Goal: Task Accomplishment & Management: Complete application form

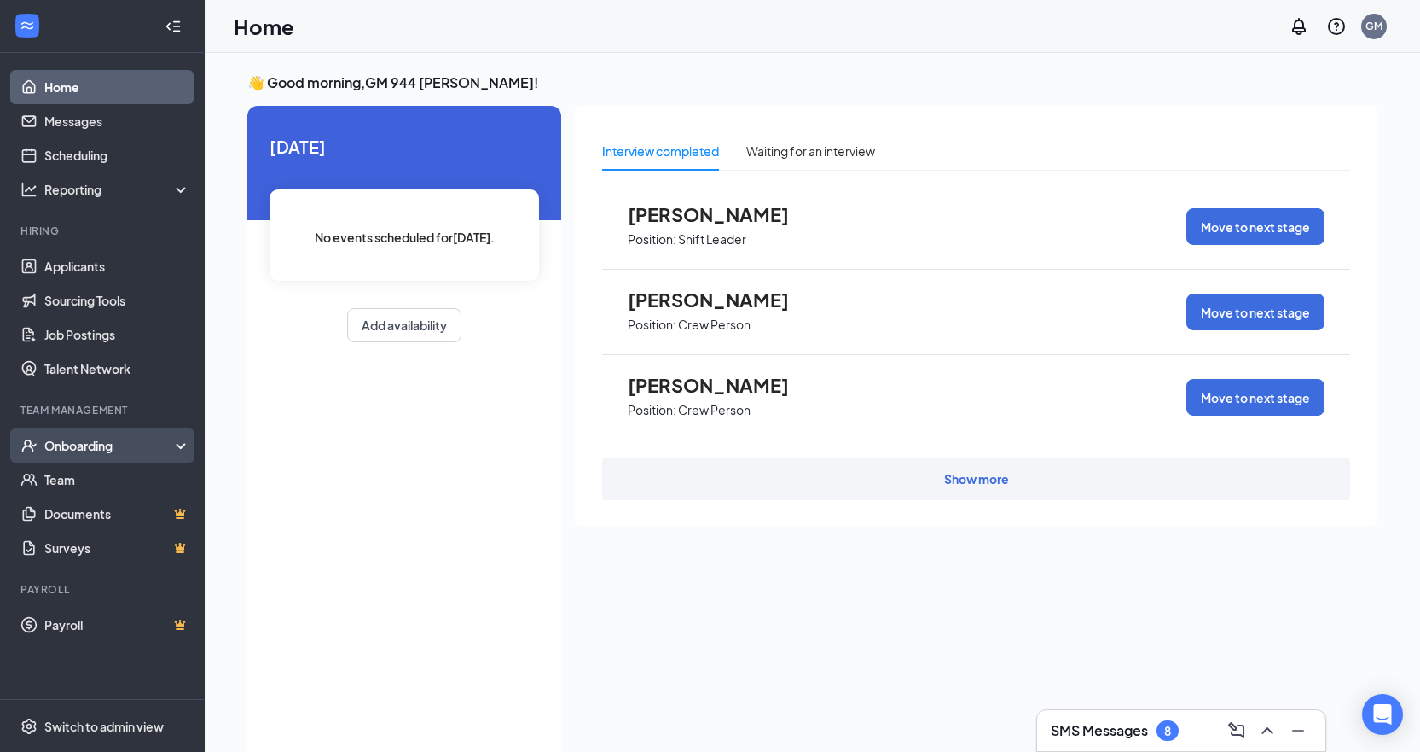
click at [101, 449] on div "Onboarding" at bounding box center [109, 445] width 131 height 17
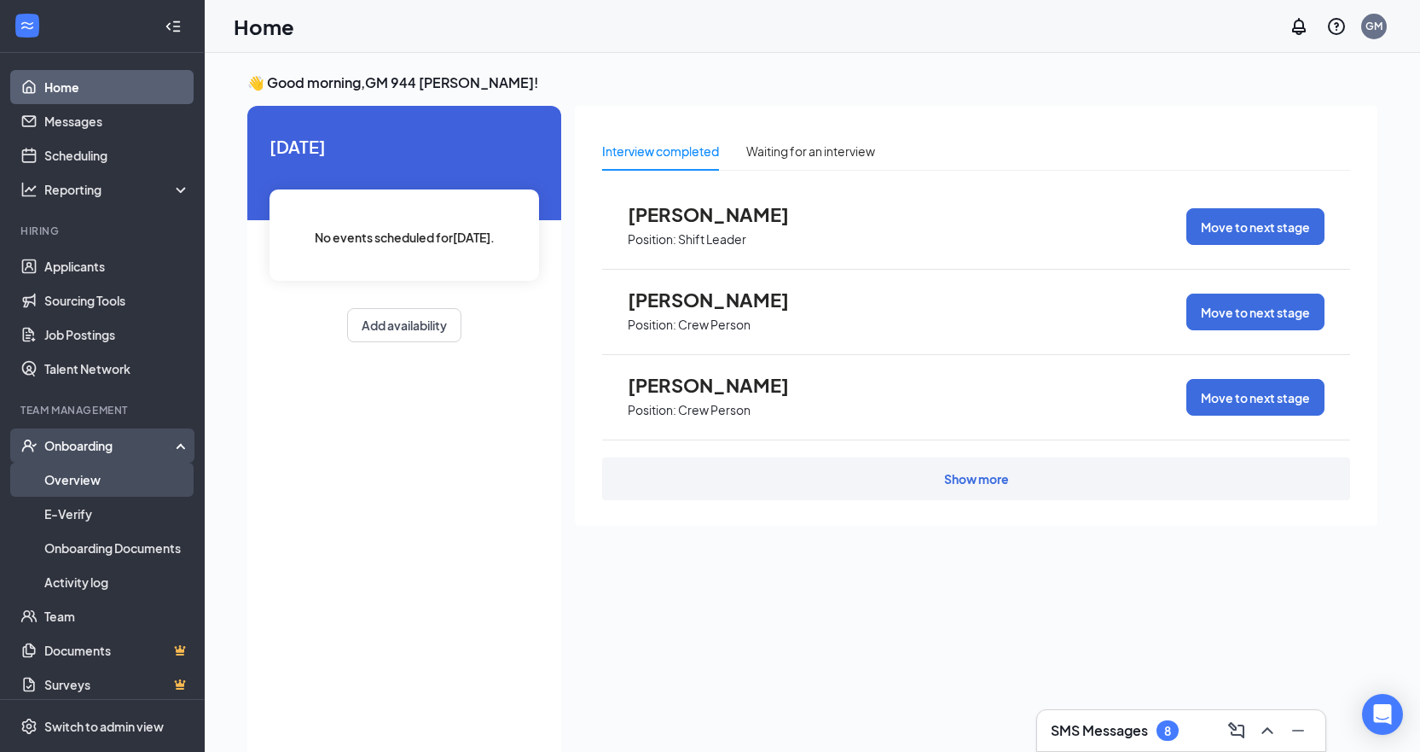
click at [103, 483] on link "Overview" at bounding box center [117, 479] width 146 height 34
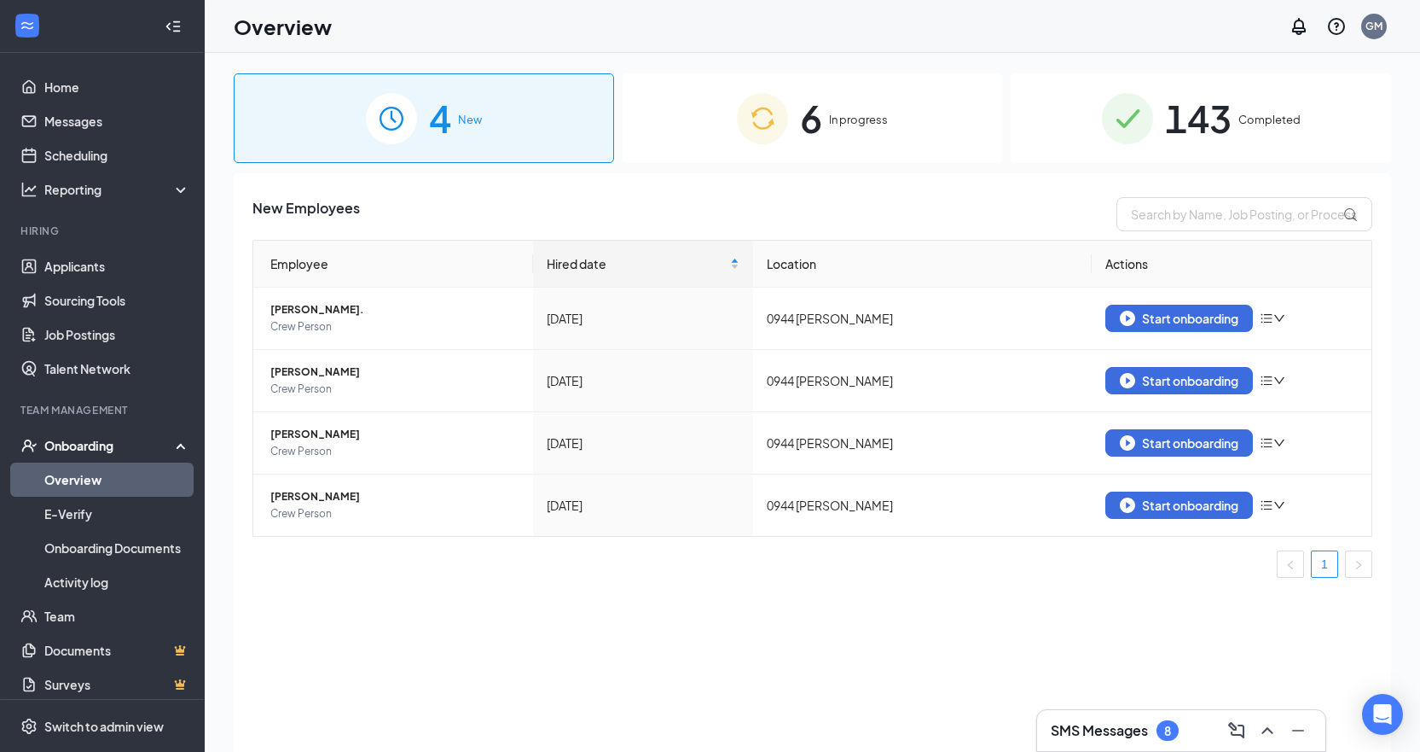
click at [838, 110] on div "6 In progress" at bounding box center [813, 118] width 380 height 90
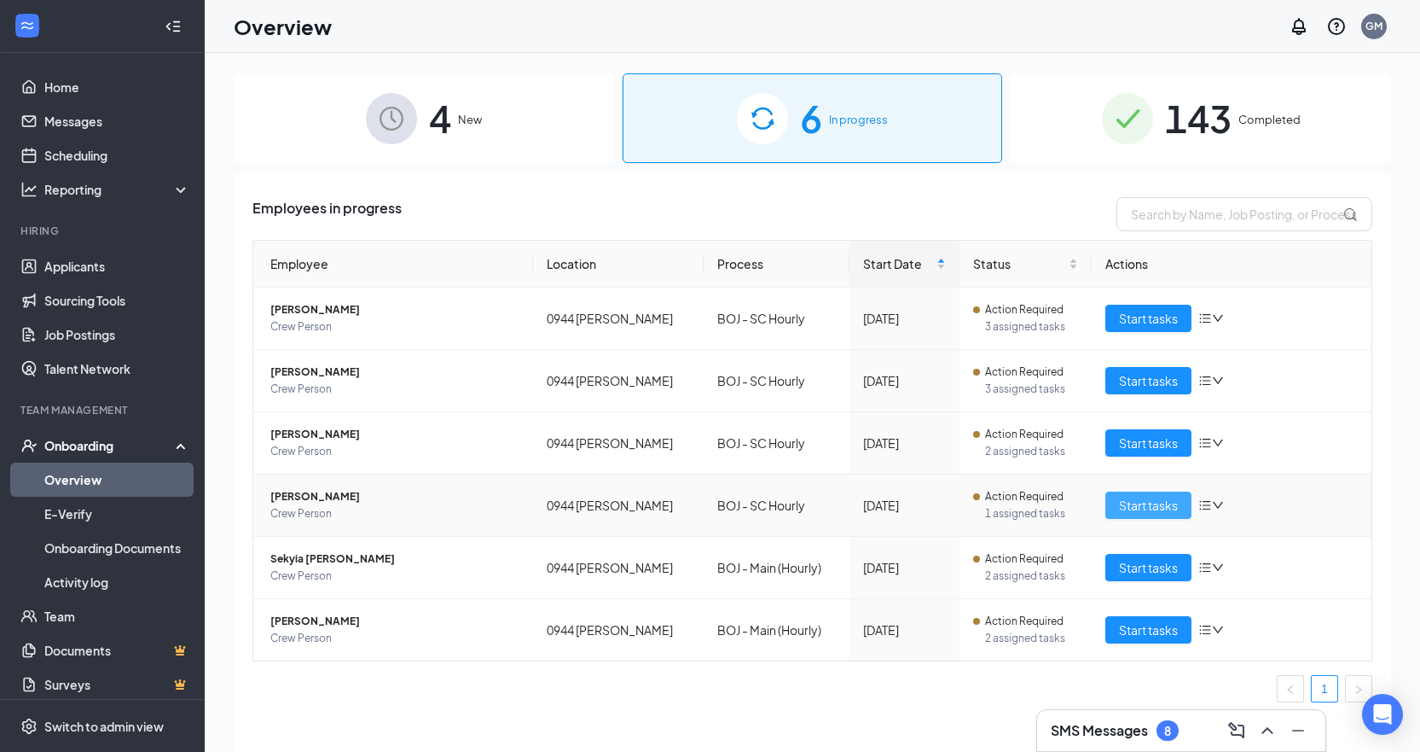
click at [1137, 499] on span "Start tasks" at bounding box center [1148, 505] width 59 height 19
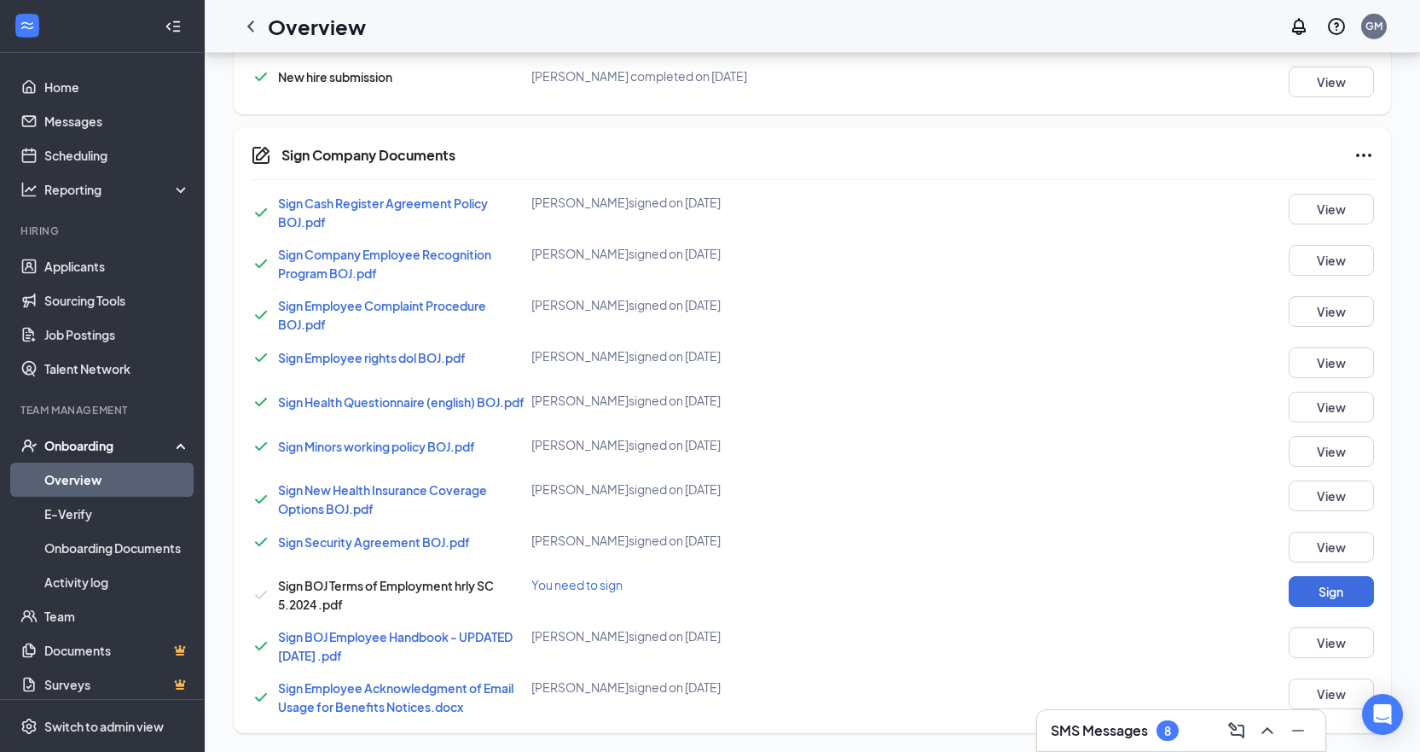
scroll to position [1209, 0]
click at [1291, 590] on button "Sign" at bounding box center [1331, 589] width 85 height 31
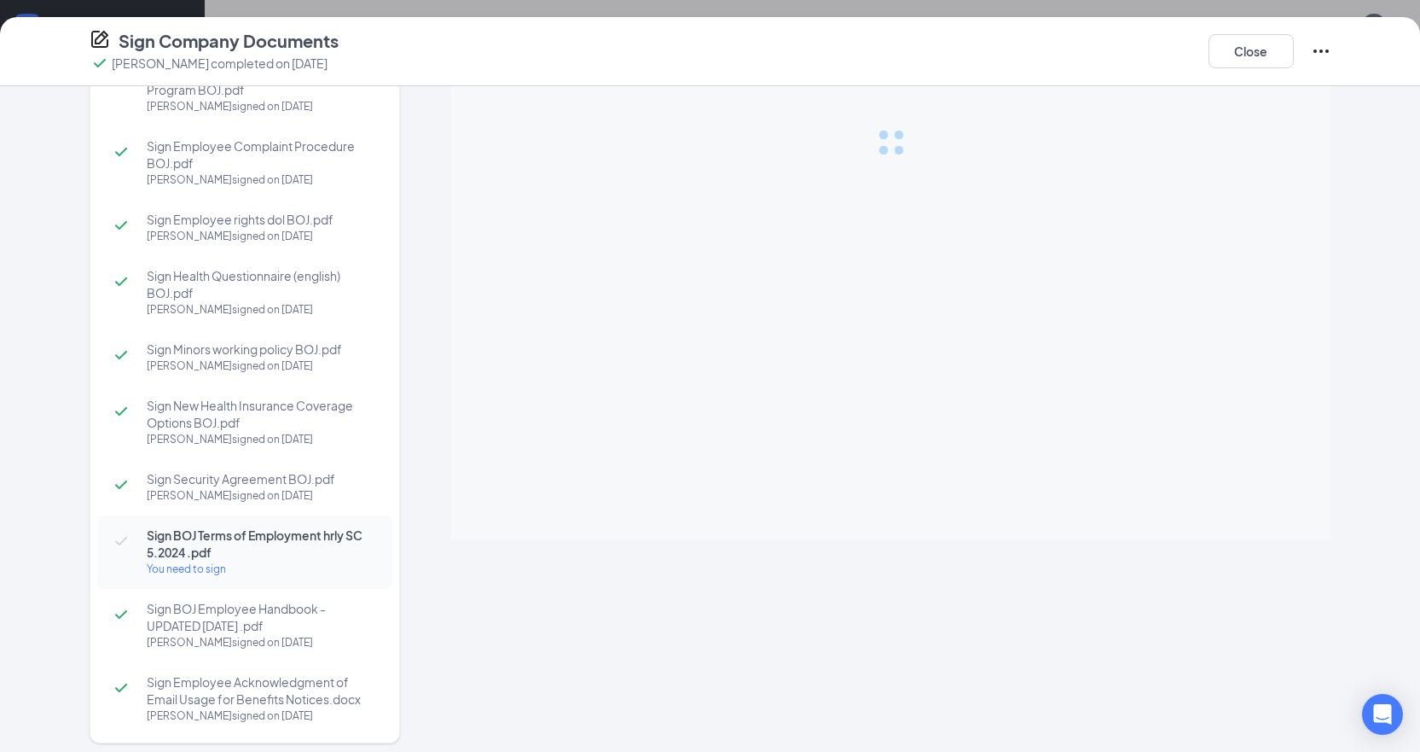
scroll to position [157, 0]
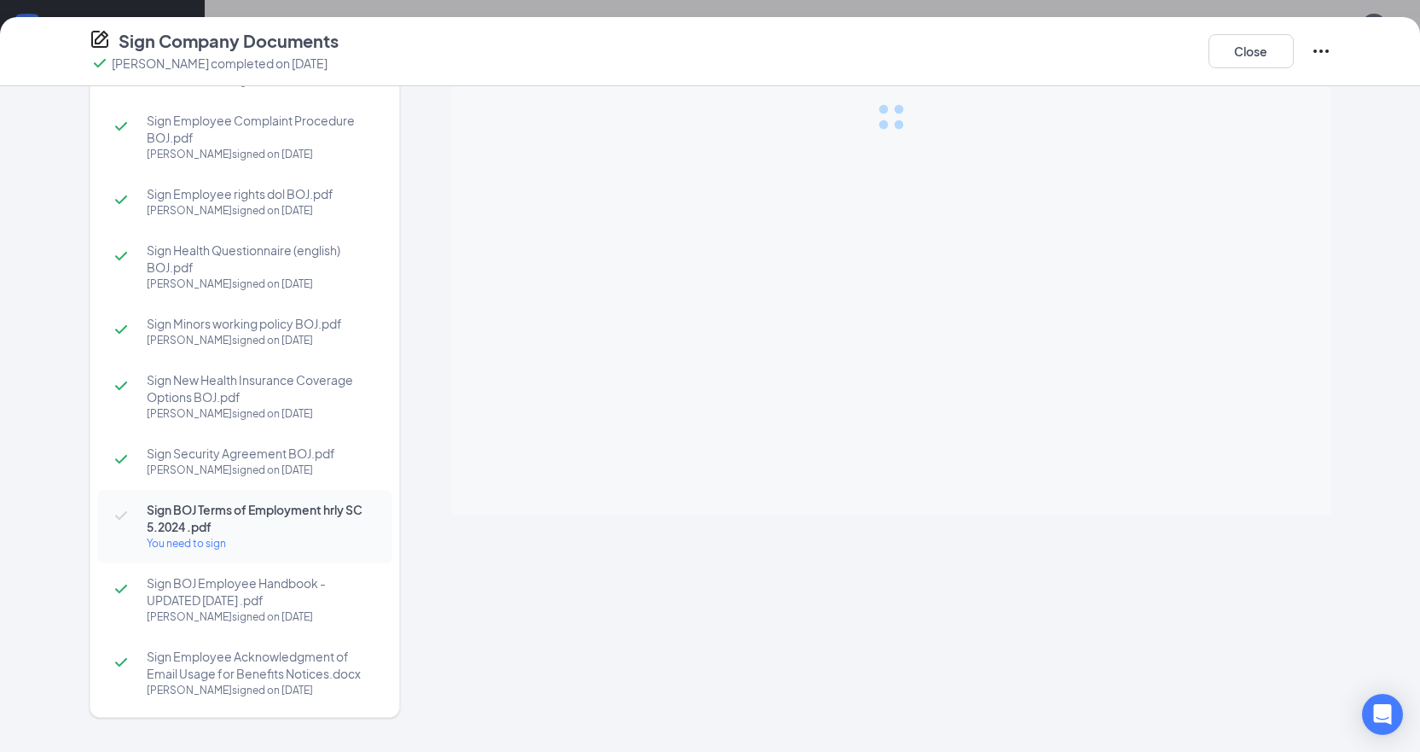
click at [229, 525] on span "Sign BOJ Terms of Employment hrly SC 5.2024 .pdf" at bounding box center [261, 518] width 229 height 34
drag, startPoint x: 229, startPoint y: 525, endPoint x: 229, endPoint y: 509, distance: 15.4
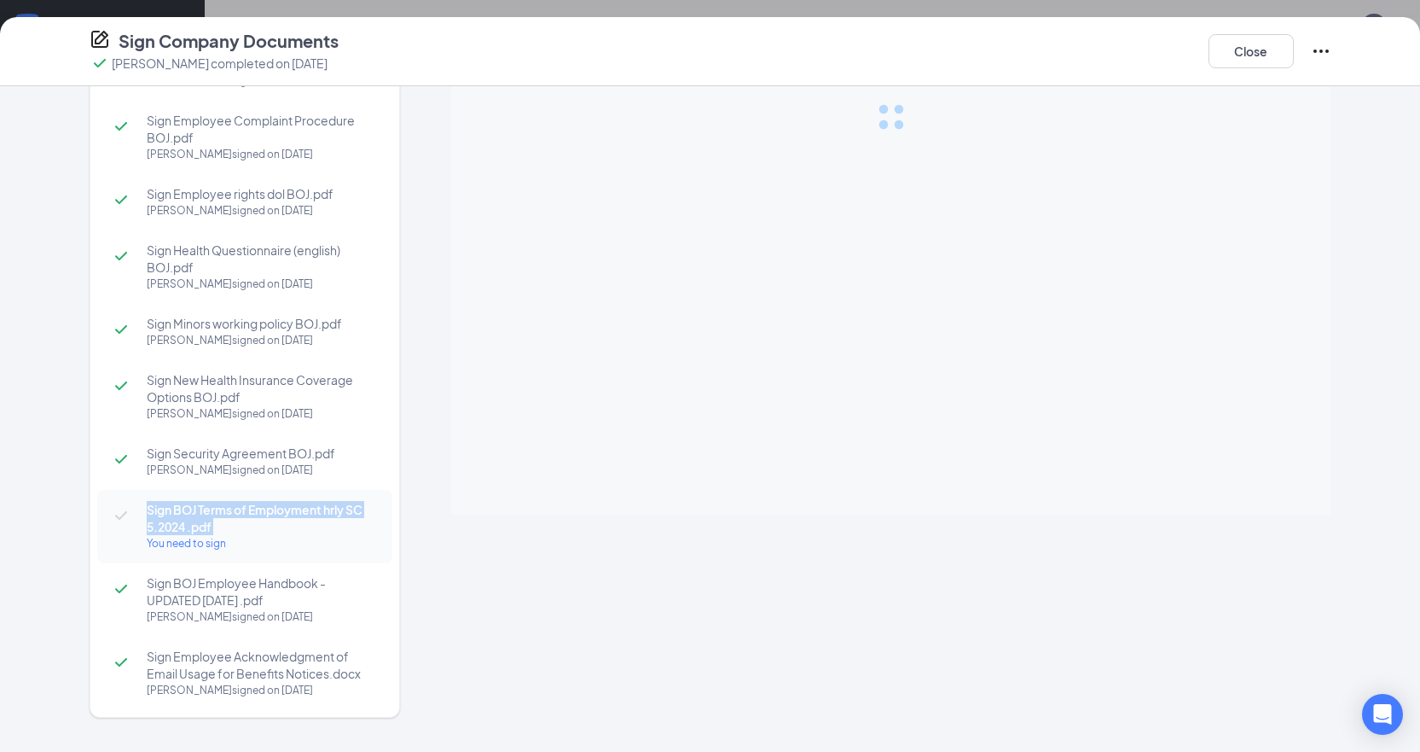
click at [228, 512] on span "Sign BOJ Terms of Employment hrly SC 5.2024 .pdf" at bounding box center [261, 518] width 229 height 34
click at [301, 481] on div "Sign Security Agreement BOJ.pdf [PERSON_NAME] signed on [DATE]" at bounding box center [244, 461] width 295 height 56
click at [1270, 45] on button "Close" at bounding box center [1251, 51] width 85 height 34
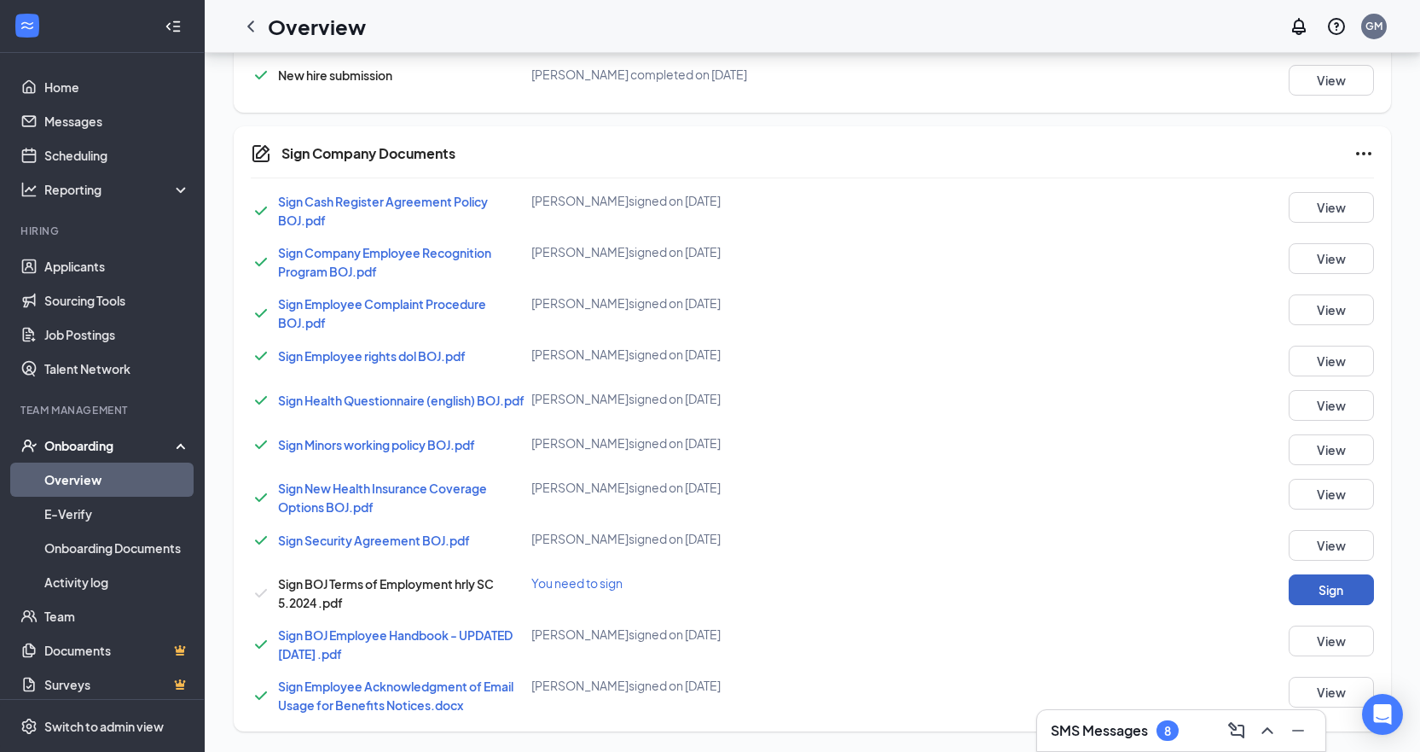
click at [1347, 594] on button "Sign" at bounding box center [1331, 589] width 85 height 31
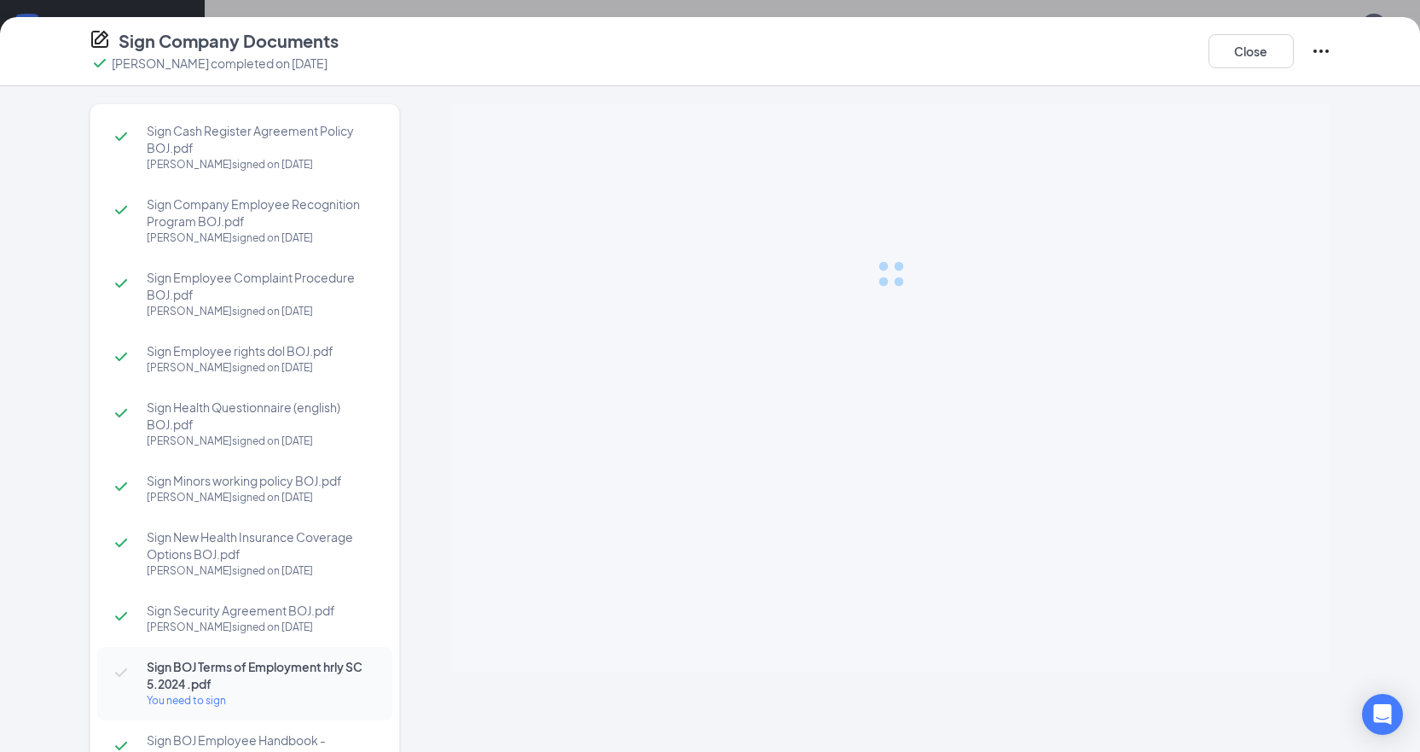
scroll to position [697, 0]
click at [1234, 70] on div "Close" at bounding box center [1270, 51] width 123 height 44
click at [1252, 58] on button "Close" at bounding box center [1251, 51] width 85 height 34
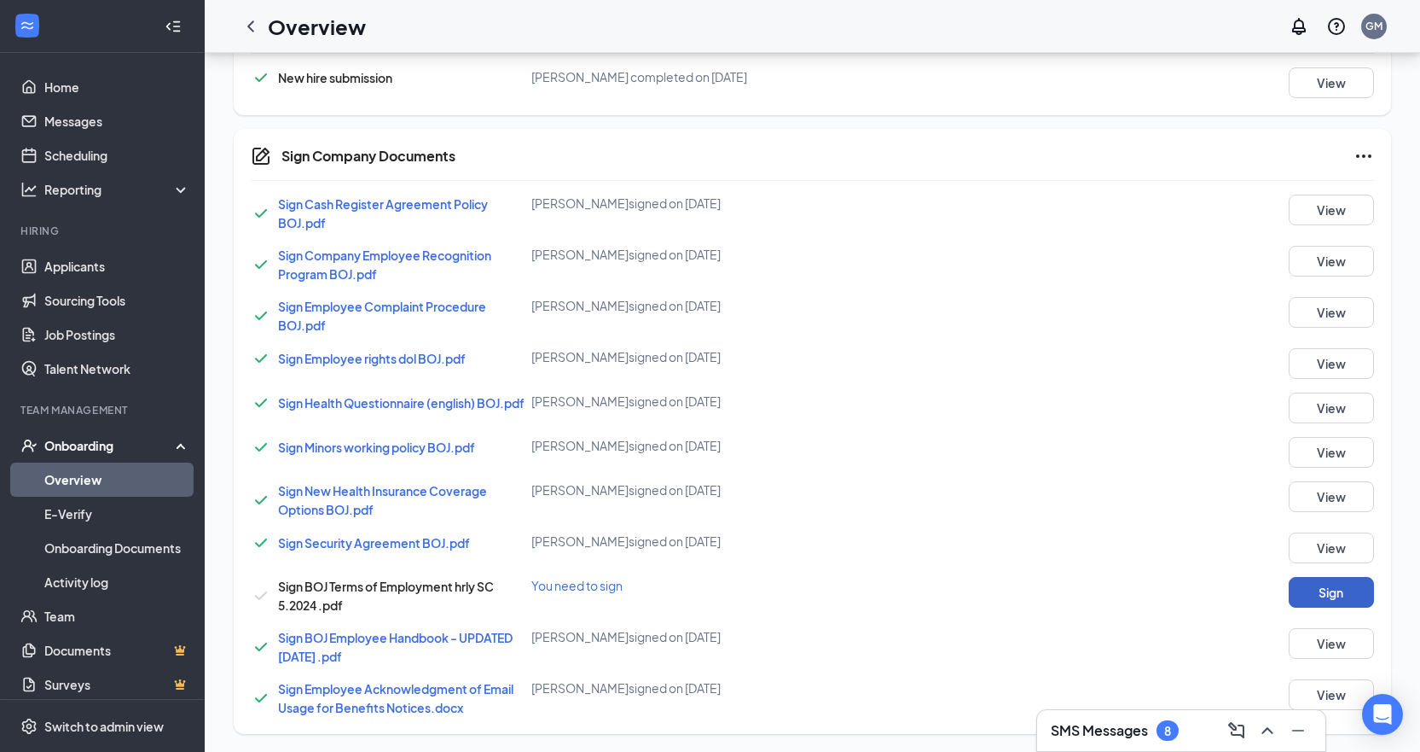
scroll to position [1209, 0]
click at [1322, 582] on button "Sign" at bounding box center [1331, 589] width 85 height 31
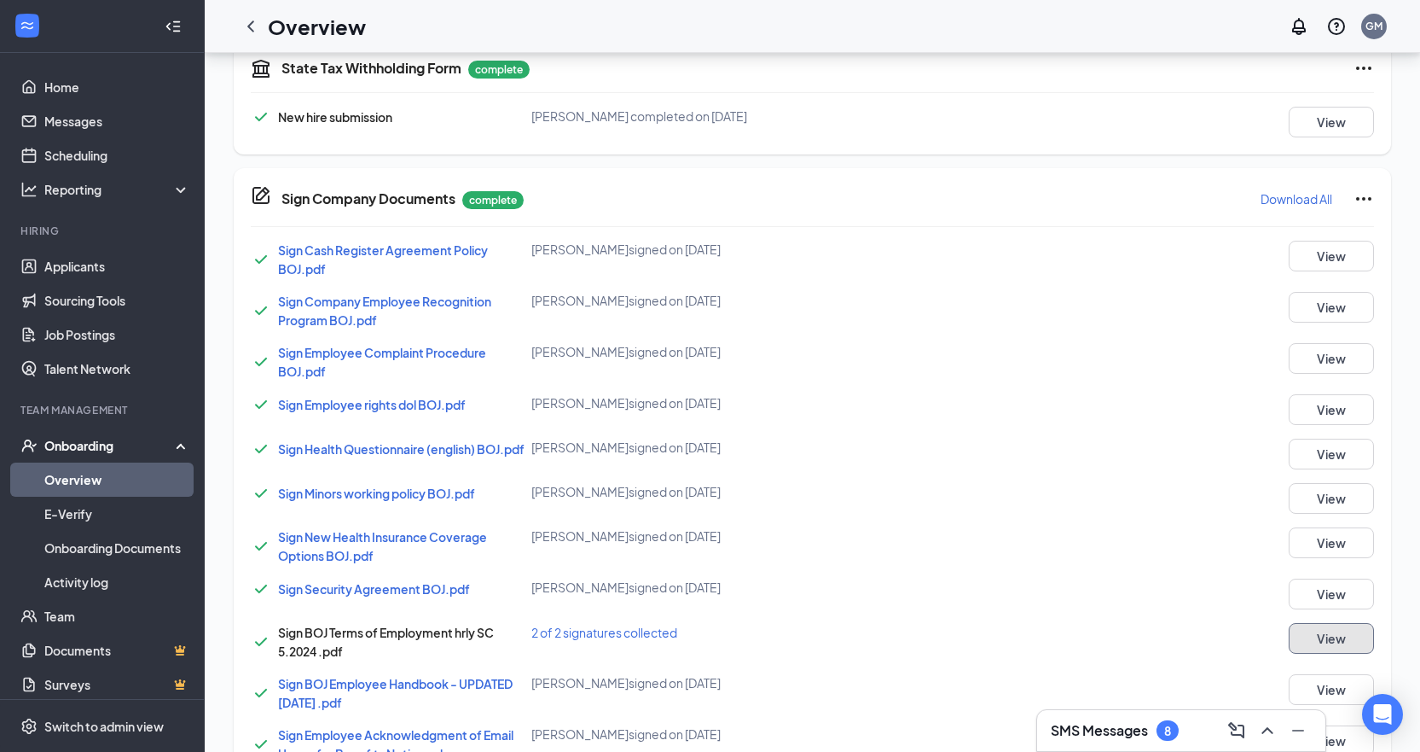
scroll to position [1216, 0]
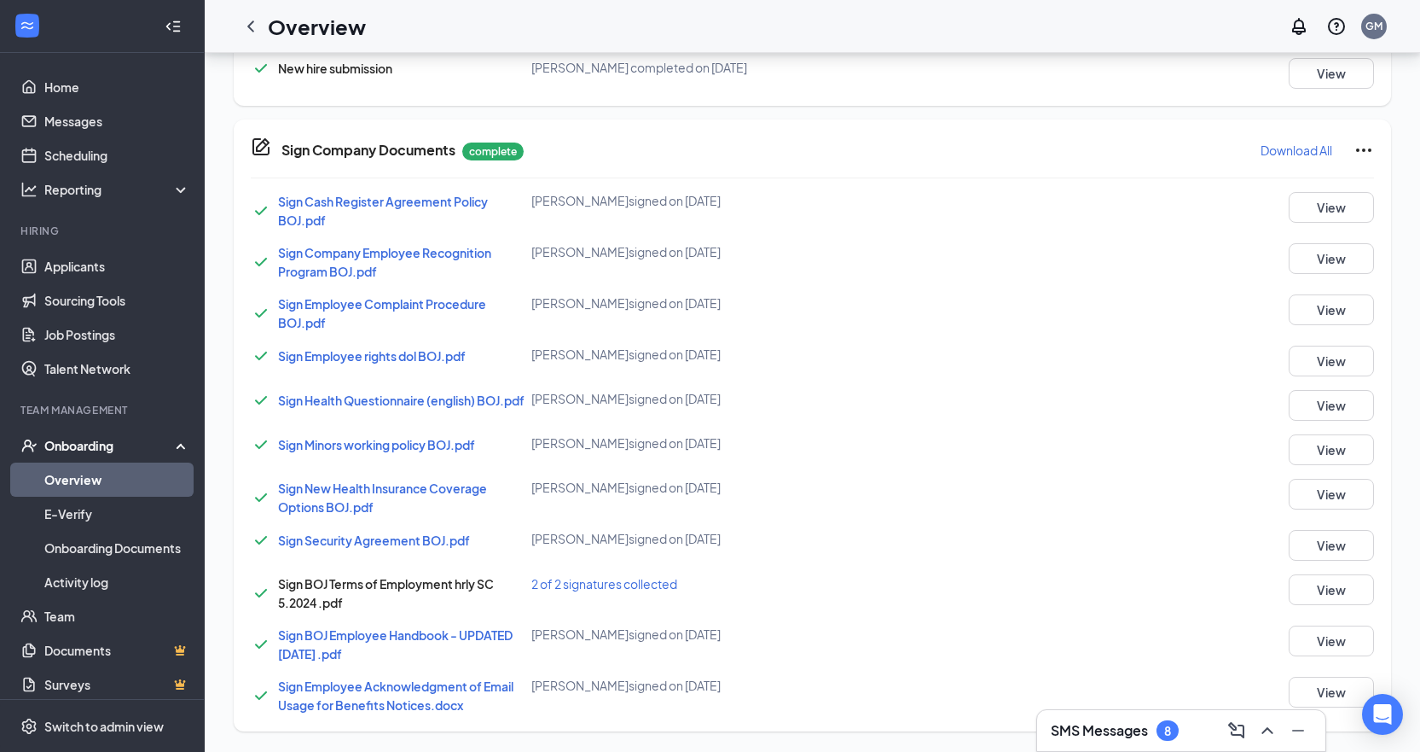
click at [1192, 730] on div "SMS Messages 8" at bounding box center [1181, 730] width 261 height 27
